Goal: Information Seeking & Learning: Learn about a topic

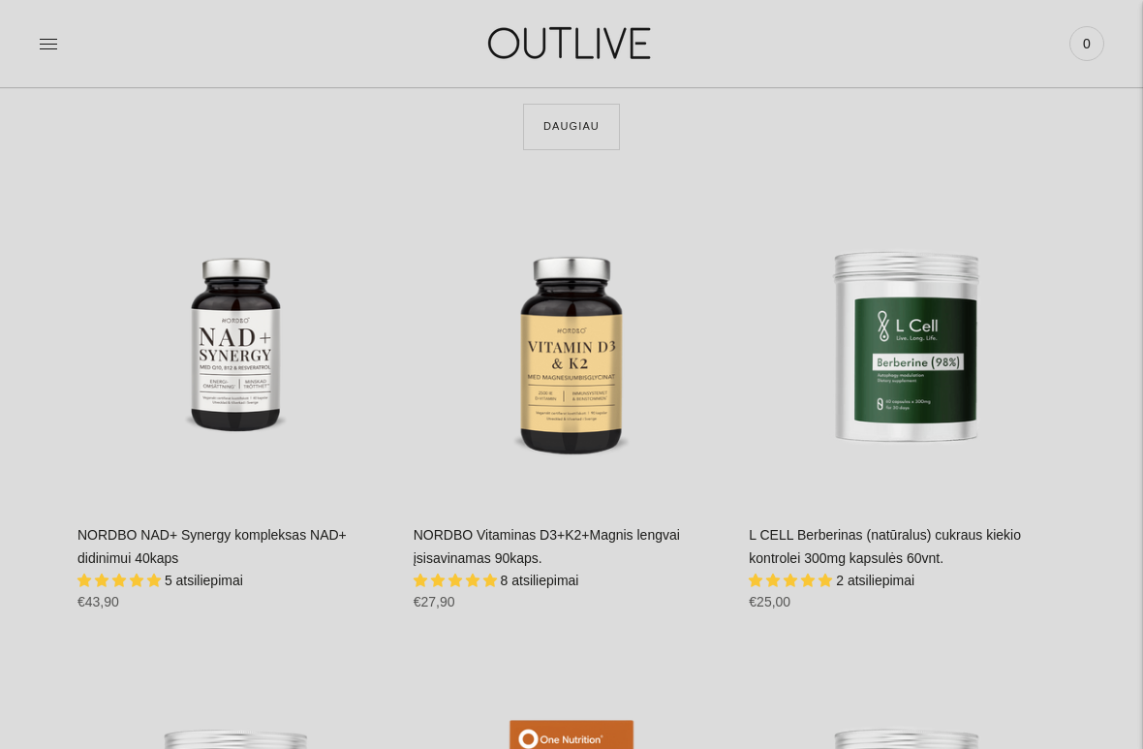
scroll to position [2345, 0]
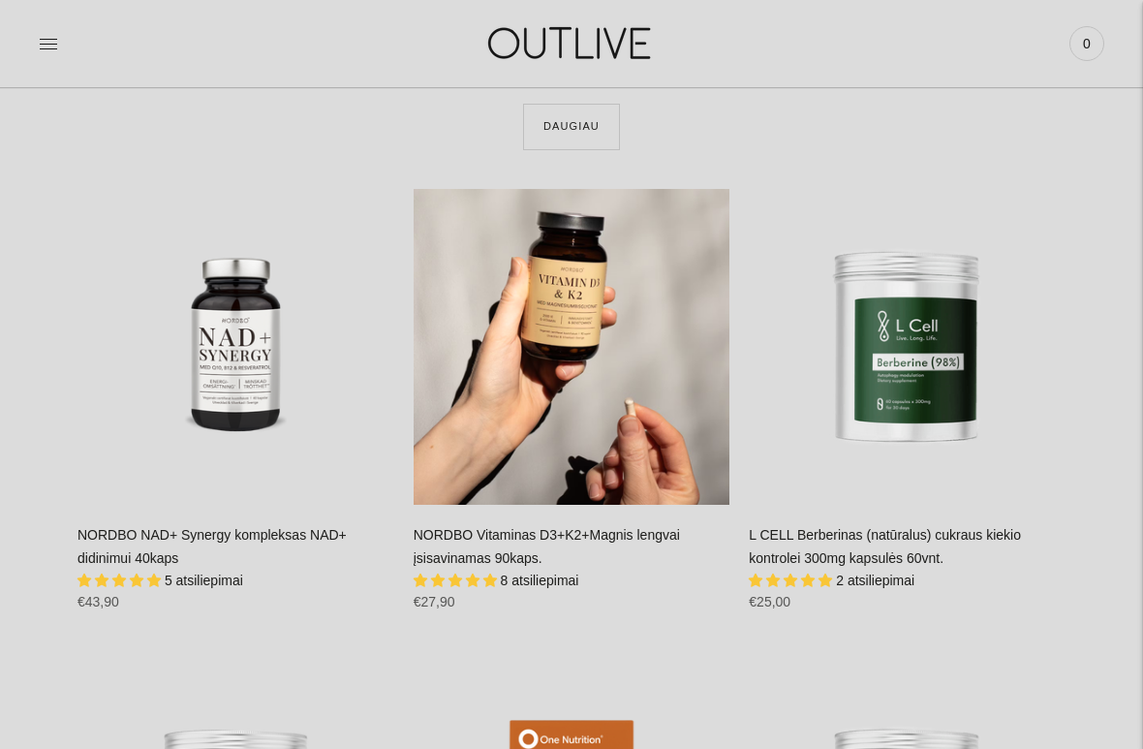
click at [626, 295] on div "NORDBO Vitaminas D3+K2+Magnis lengvai įsisavinamas 90kaps.\a" at bounding box center [571, 347] width 317 height 317
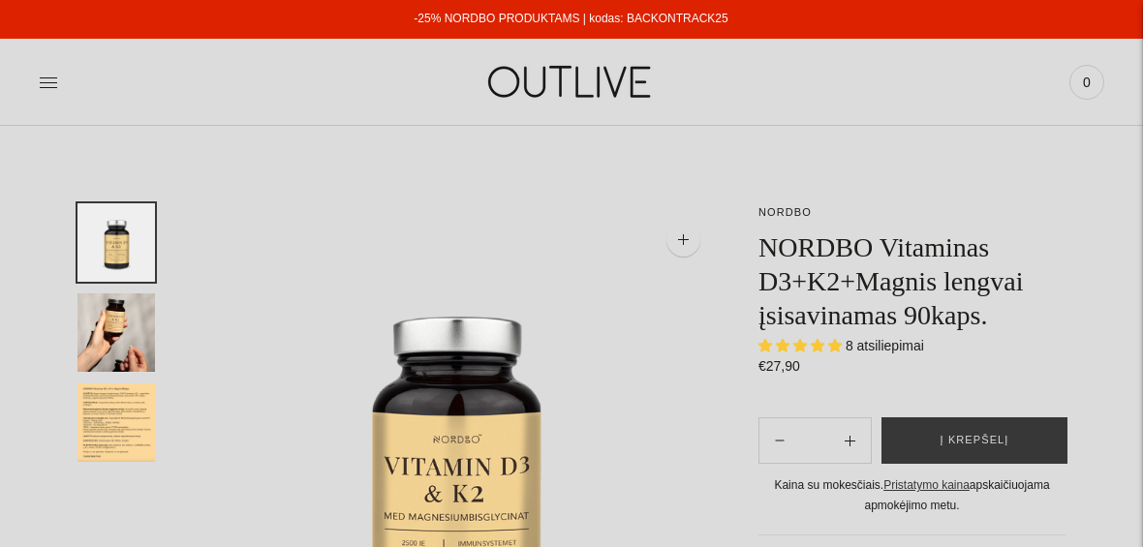
select select "**********"
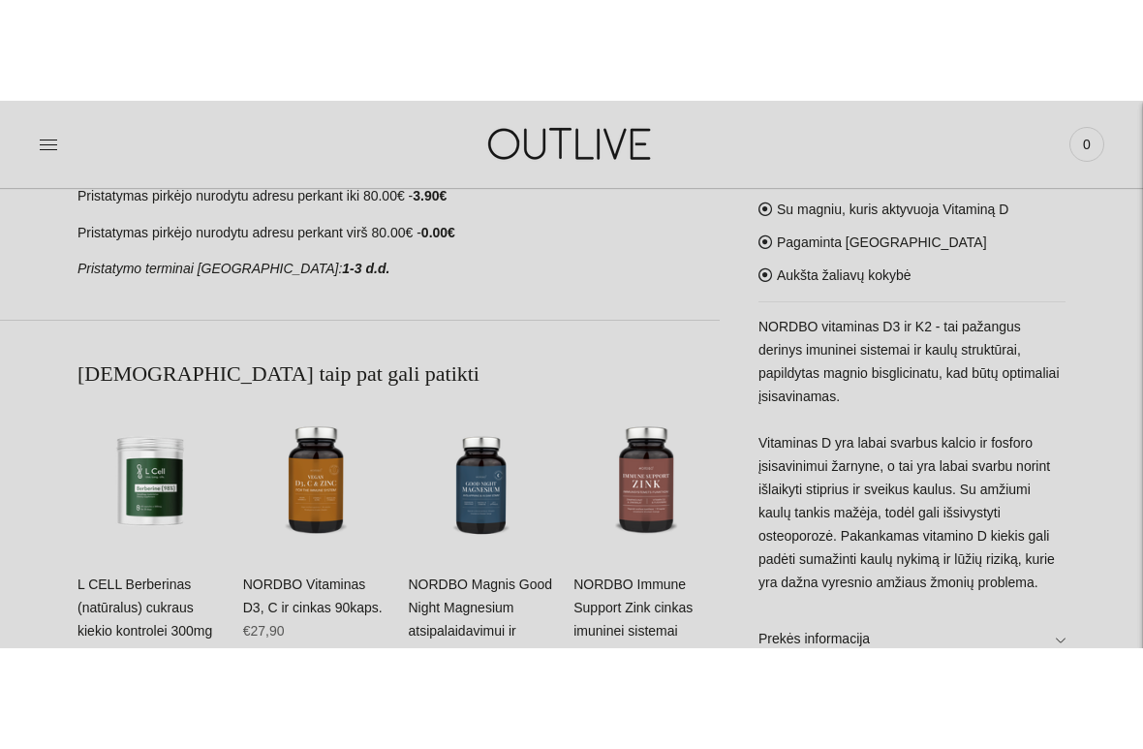
scroll to position [861, 0]
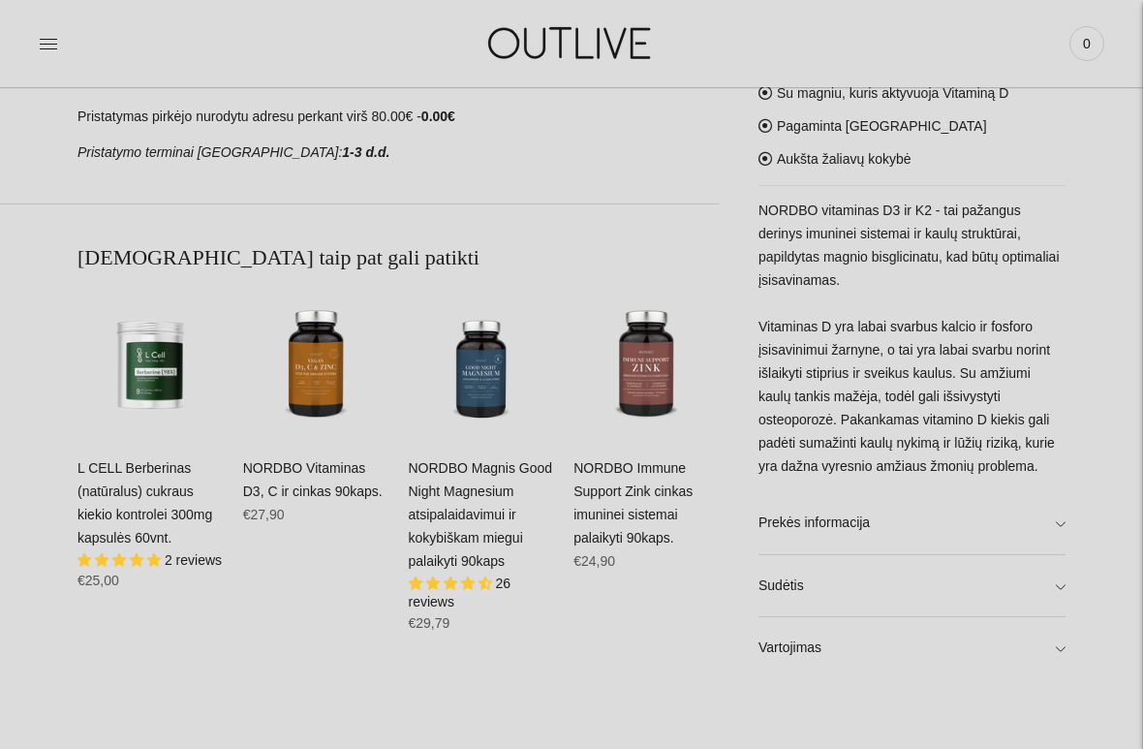
click at [1057, 546] on link "Vartojimas" at bounding box center [911, 649] width 307 height 62
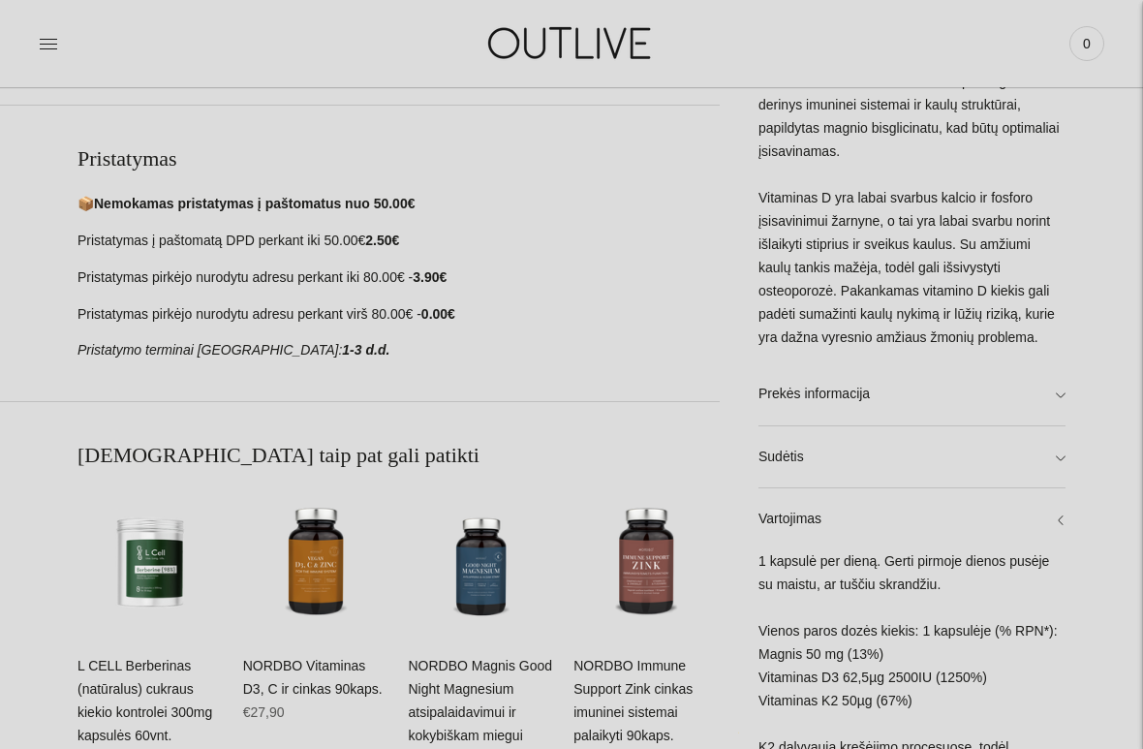
scroll to position [664, 0]
click at [1045, 470] on link "Sudėtis" at bounding box center [911, 456] width 307 height 62
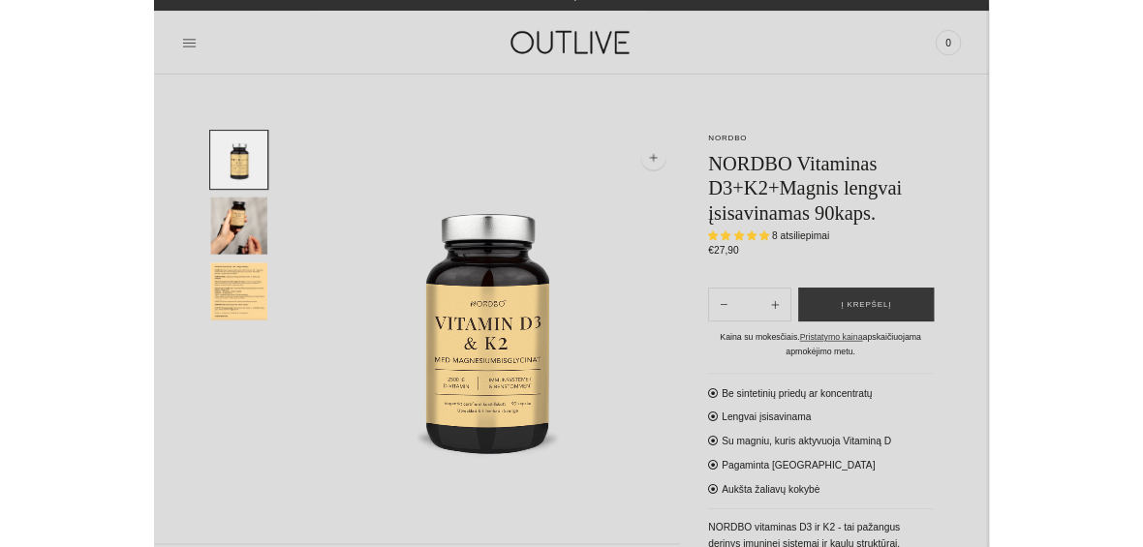
scroll to position [0, 0]
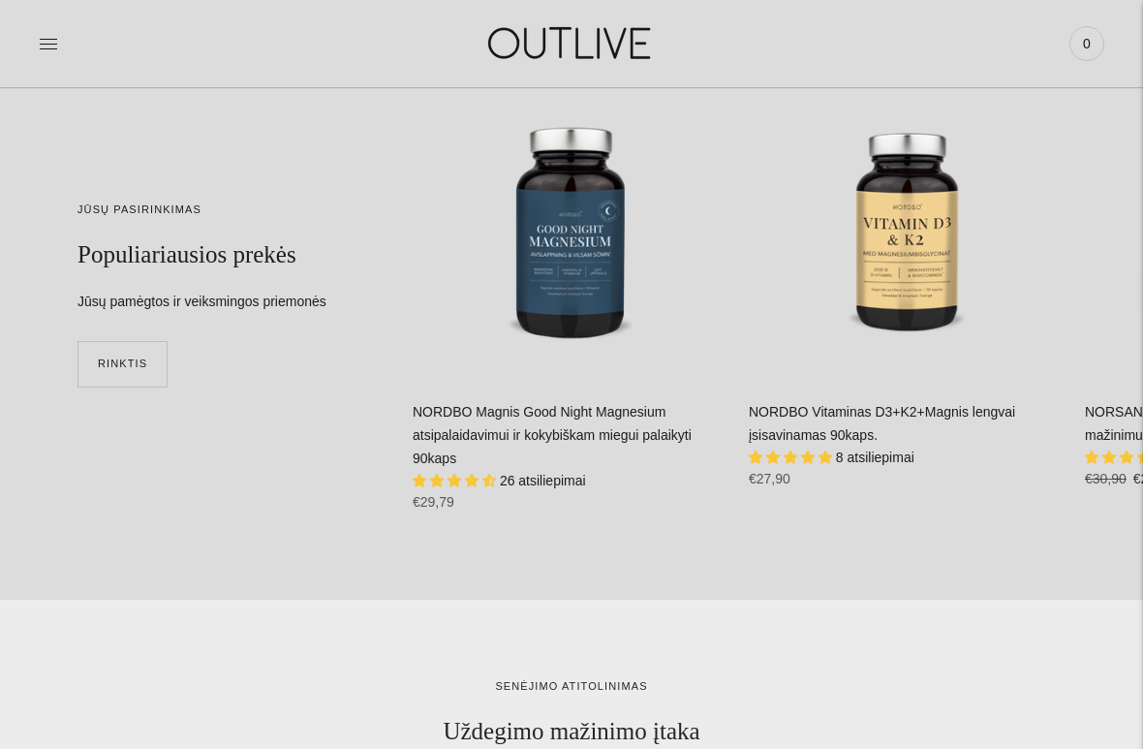
scroll to position [4387, 0]
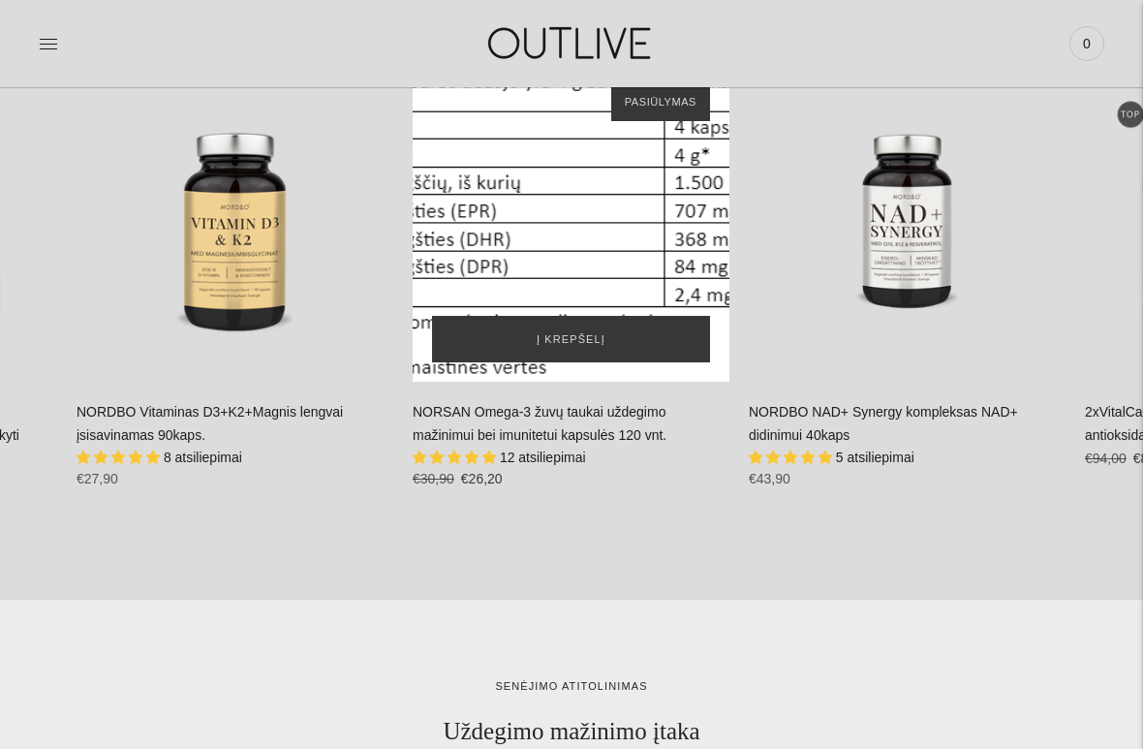
click at [563, 215] on div "NORSAN Omega-3 žuvų taukai uždegimo mažinimui bei imunitetui kapsulės 120 vnt.\a" at bounding box center [570, 223] width 317 height 317
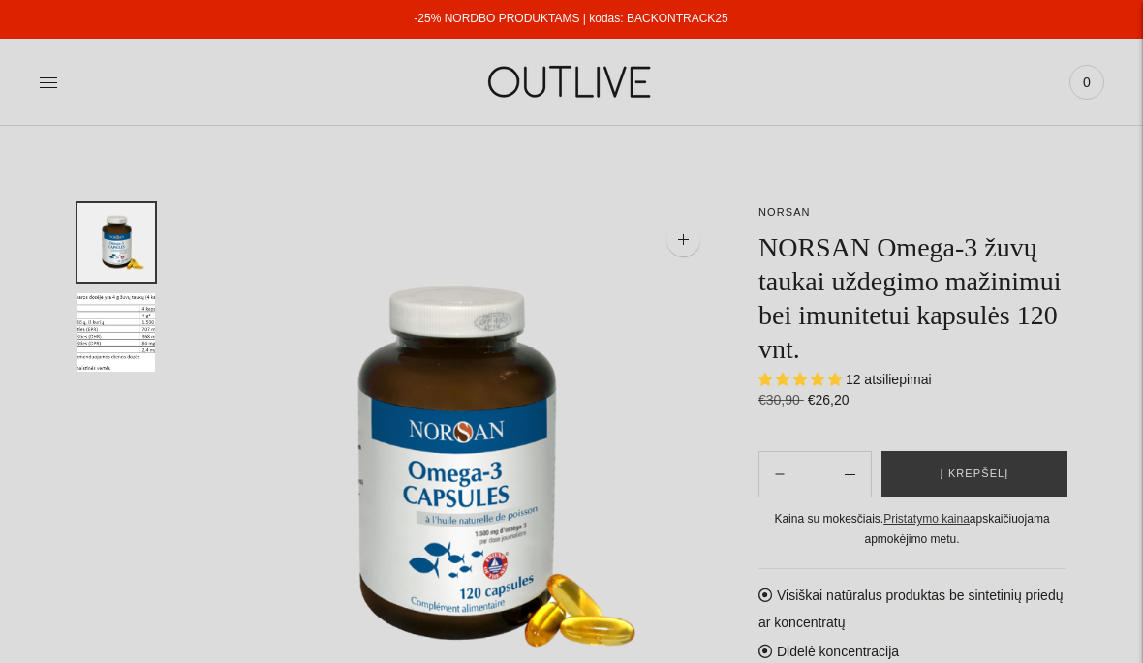
select select "**********"
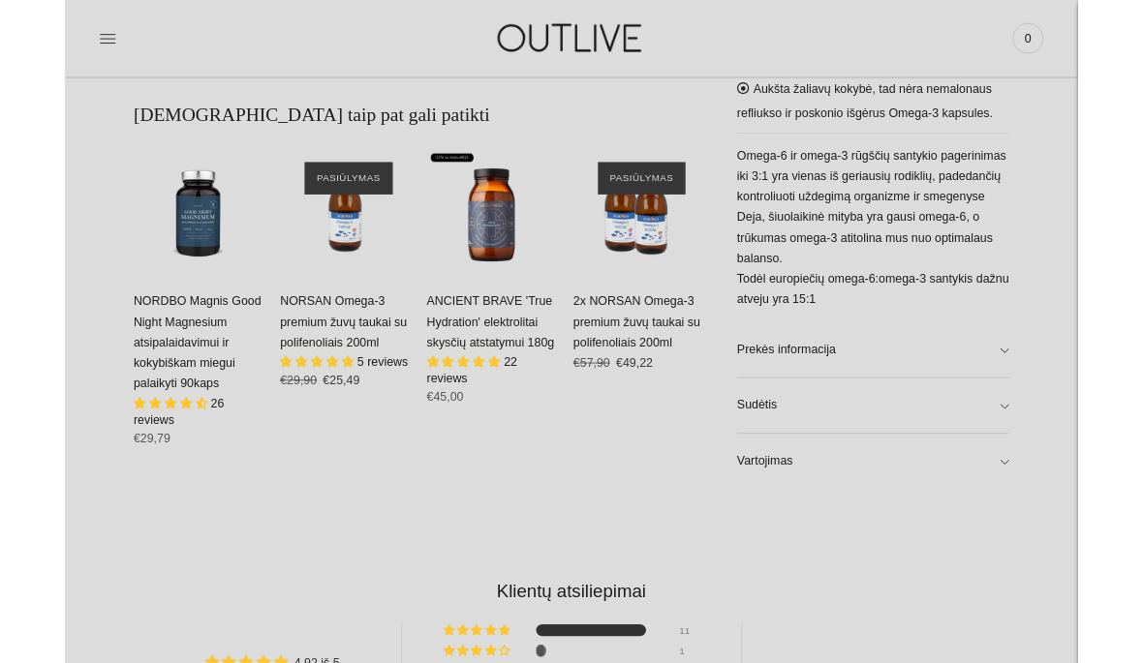
scroll to position [979, 0]
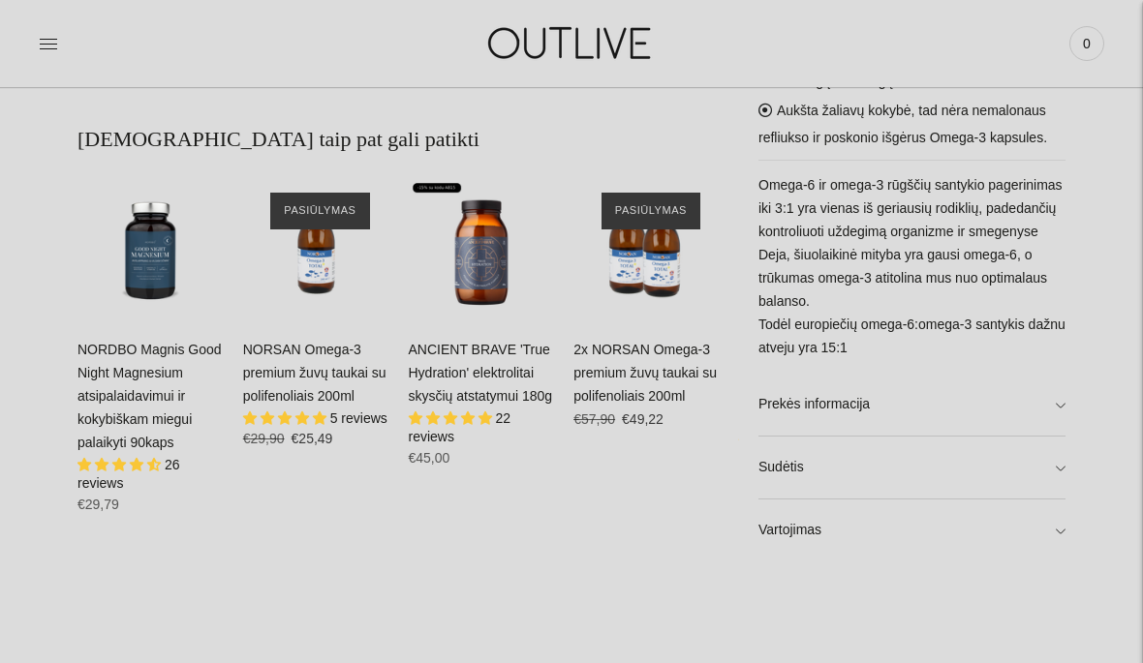
click at [1059, 535] on link "Vartojimas" at bounding box center [911, 531] width 307 height 62
